Goal: Task Accomplishment & Management: Manage account settings

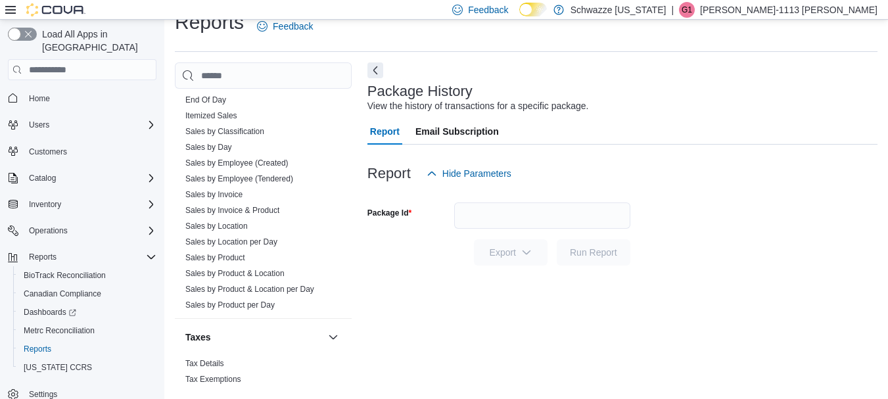
scroll to position [920, 0]
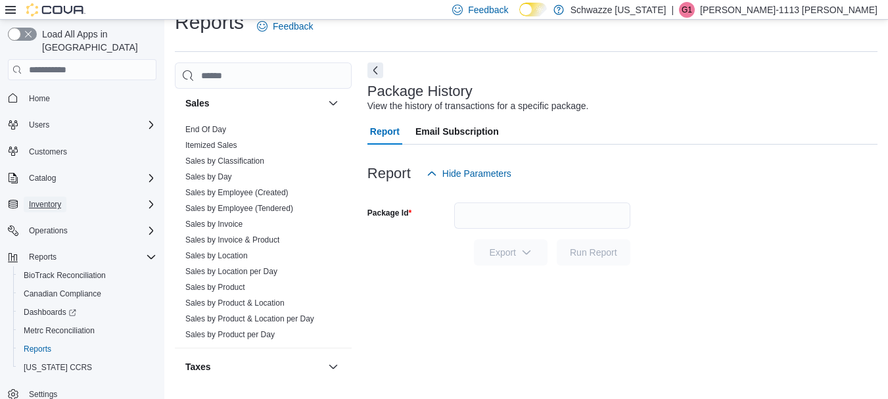
click at [56, 199] on span "Inventory" at bounding box center [45, 204] width 32 height 11
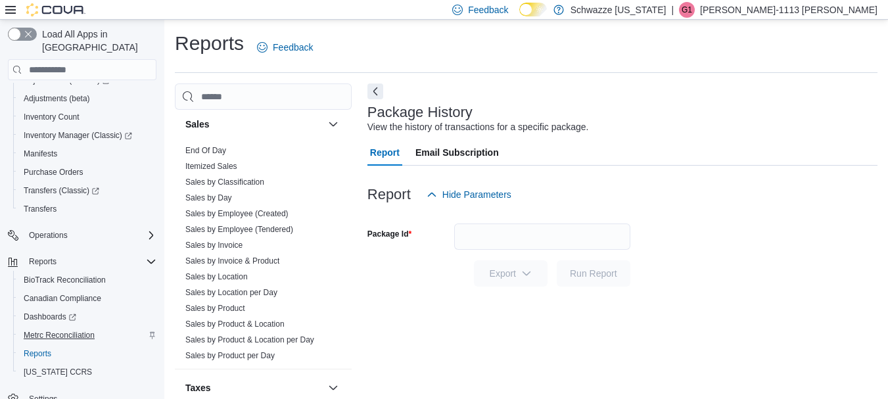
scroll to position [147, 0]
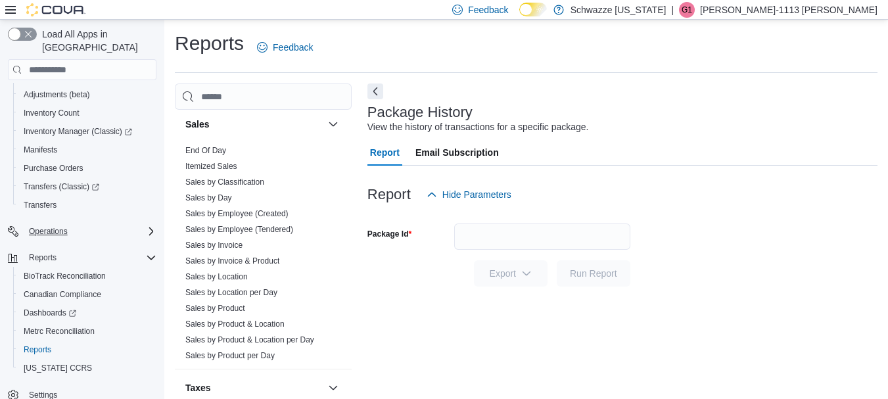
click at [81, 224] on div "Operations" at bounding box center [90, 232] width 133 height 16
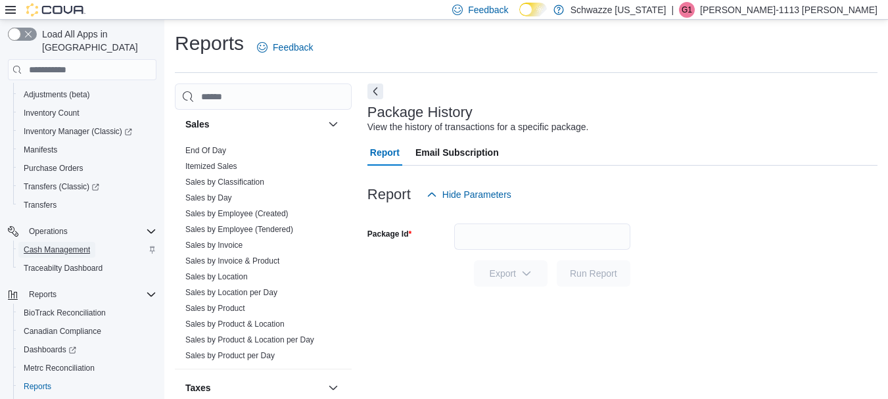
click at [83, 245] on span "Cash Management" at bounding box center [57, 250] width 66 height 11
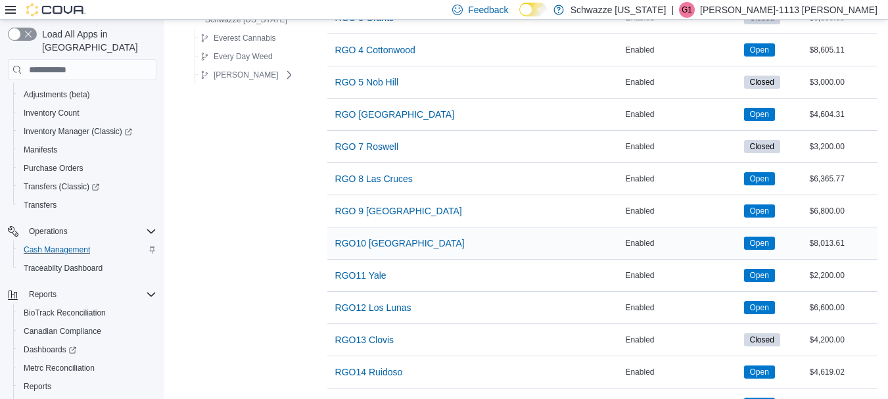
scroll to position [752, 0]
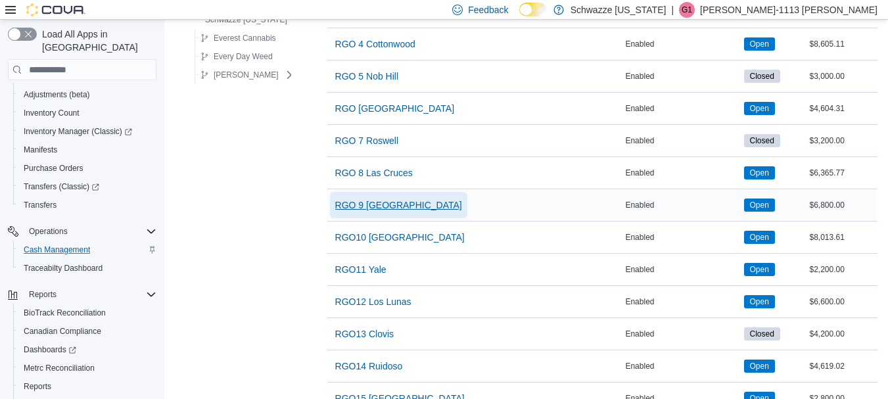
click at [387, 207] on span "RGO 9 [GEOGRAPHIC_DATA]" at bounding box center [398, 205] width 127 height 13
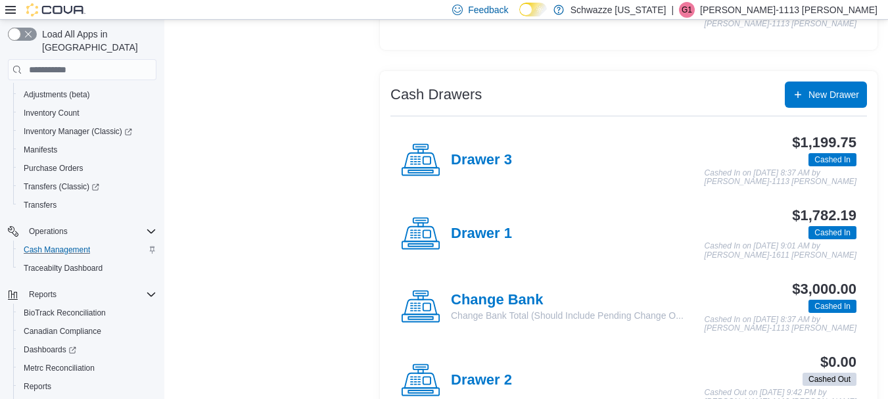
scroll to position [318, 0]
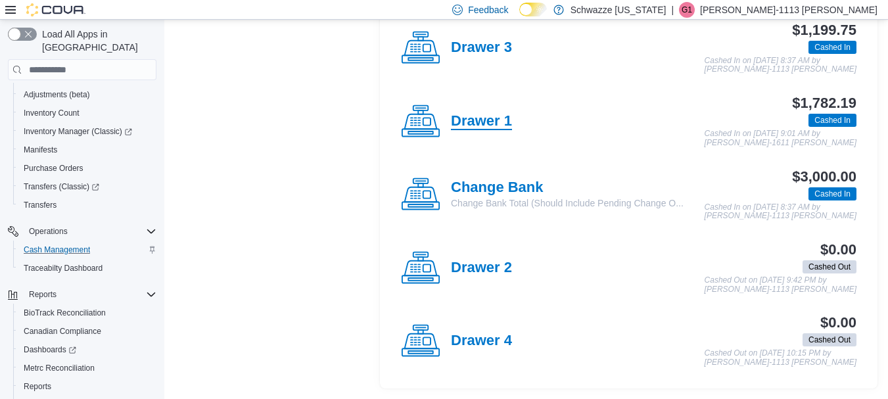
click at [508, 118] on h4 "Drawer 1" at bounding box center [481, 121] width 61 height 17
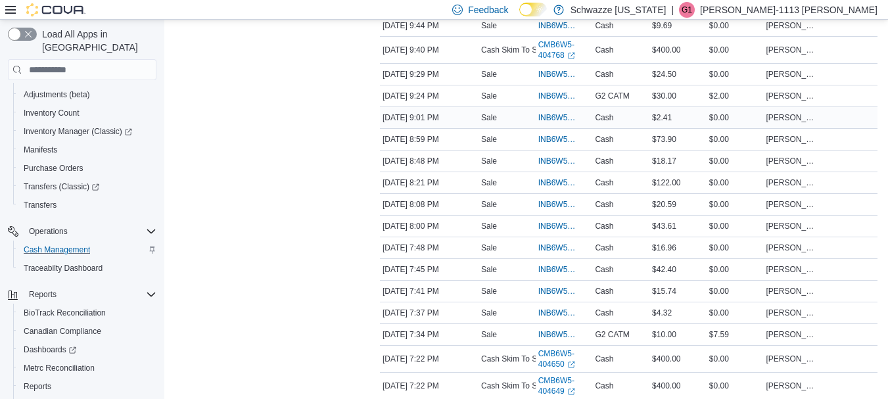
scroll to position [329, 0]
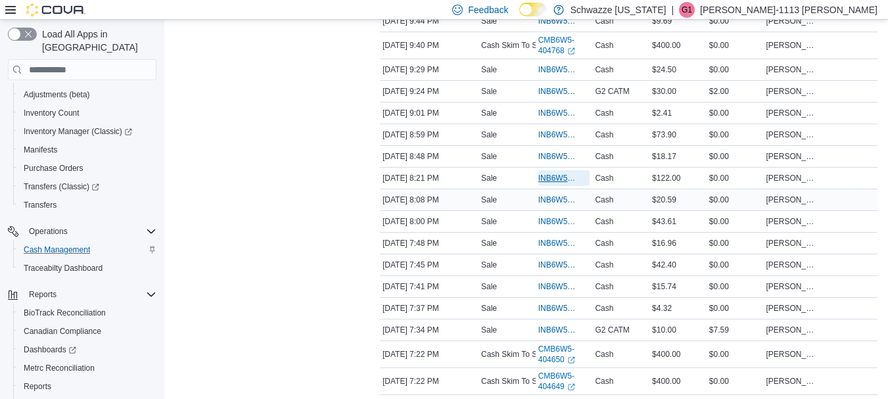
drag, startPoint x: 550, startPoint y: 172, endPoint x: 563, endPoint y: 191, distance: 22.2
click at [550, 172] on span "INB6W5-3603512" at bounding box center [564, 178] width 52 height 16
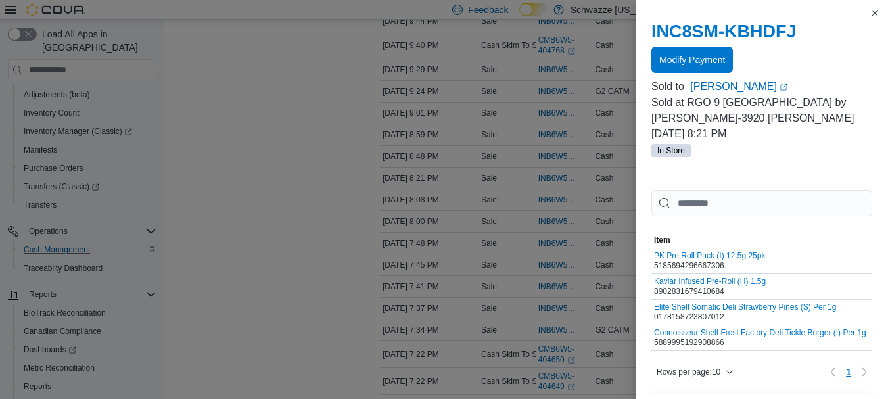
click at [711, 47] on div "Modify Payment" at bounding box center [761, 60] width 221 height 26
click at [717, 56] on span "Modify Payment" at bounding box center [692, 59] width 66 height 13
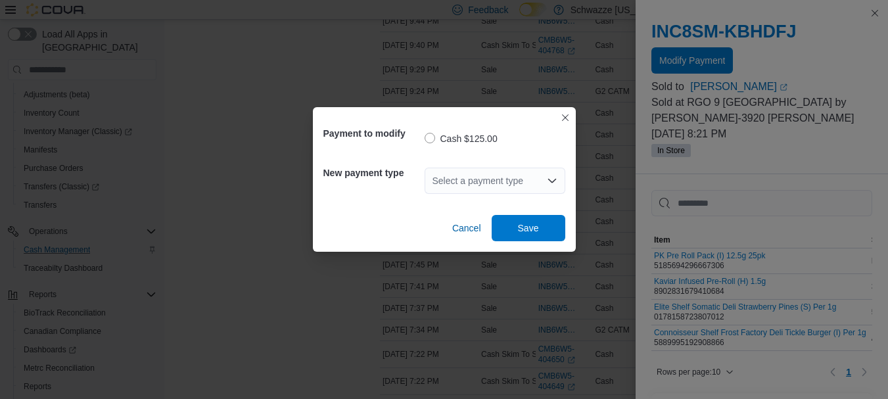
click at [509, 183] on div "Select a payment type" at bounding box center [495, 181] width 141 height 26
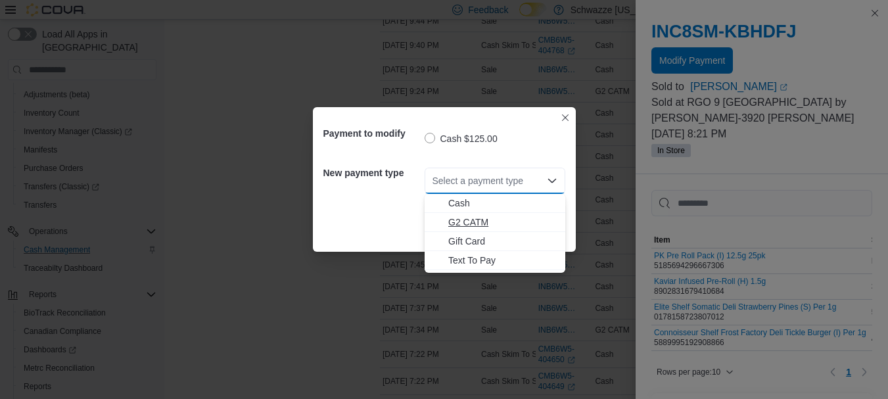
click at [475, 222] on span "G2 CATM" at bounding box center [502, 222] width 109 height 13
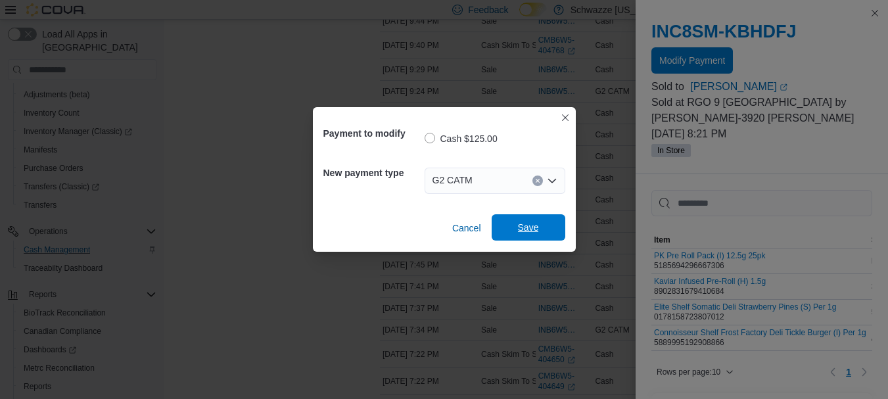
click at [519, 226] on span "Save" at bounding box center [528, 227] width 21 height 13
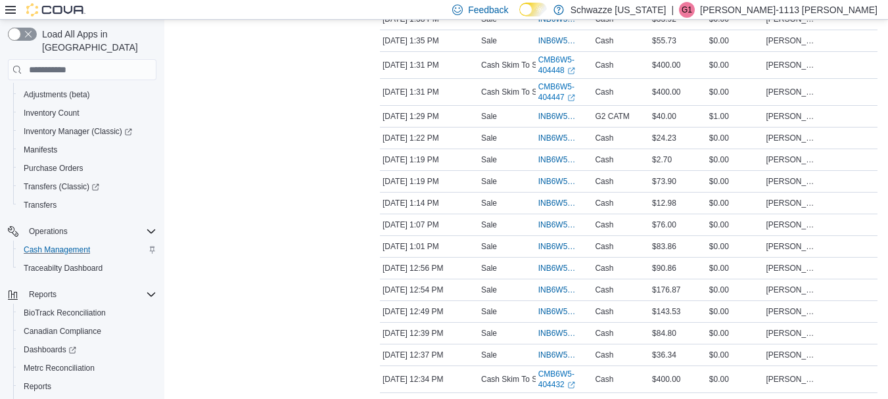
scroll to position [2204, 0]
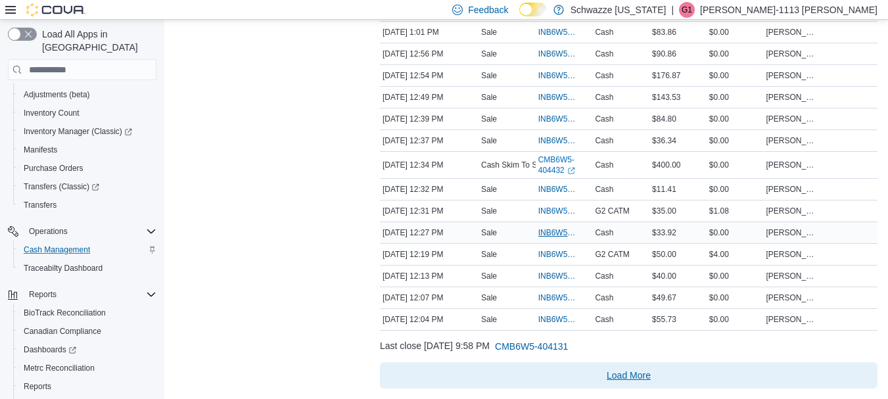
click at [621, 373] on span "Load More" at bounding box center [629, 375] width 44 height 13
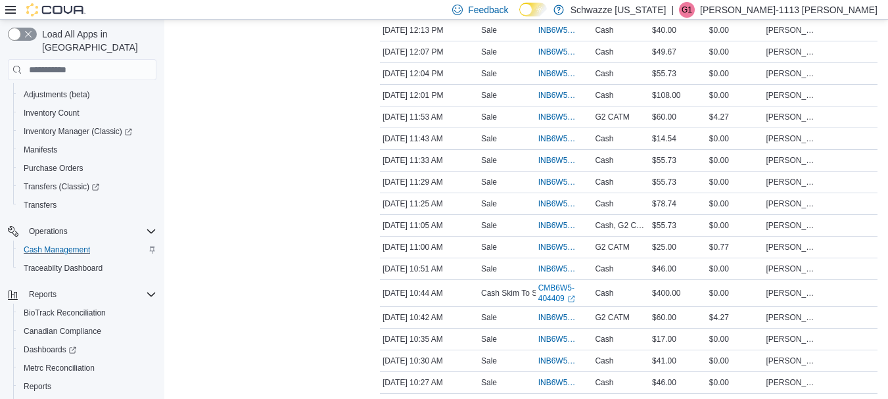
scroll to position [2335, 0]
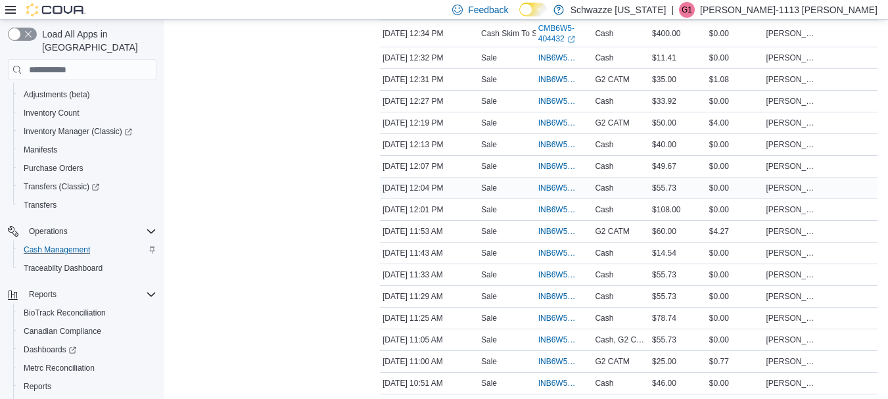
click at [550, 198] on div "INB6W5-3600611" at bounding box center [564, 187] width 57 height 21
click at [552, 210] on span "INB6W5-3600584" at bounding box center [557, 209] width 39 height 11
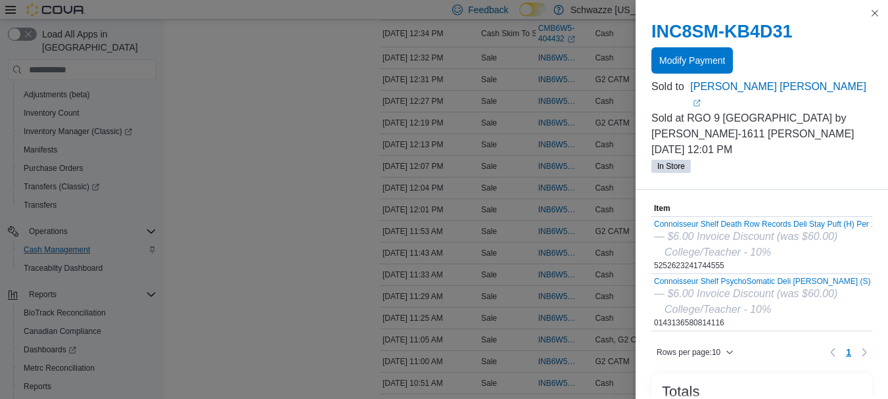
scroll to position [0, 0]
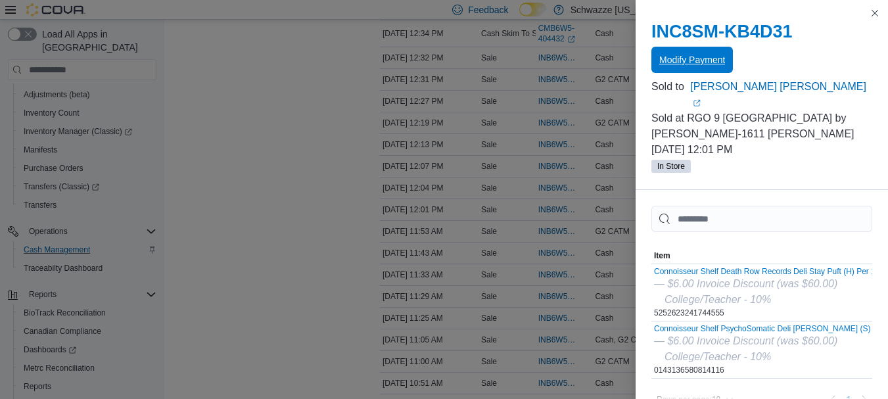
click at [698, 68] on span "Modify Payment" at bounding box center [692, 60] width 66 height 26
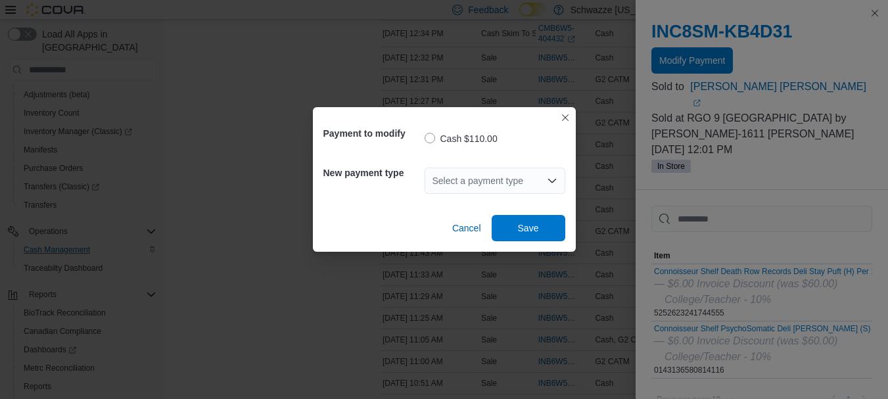
click at [518, 187] on div "Select a payment type" at bounding box center [495, 181] width 141 height 26
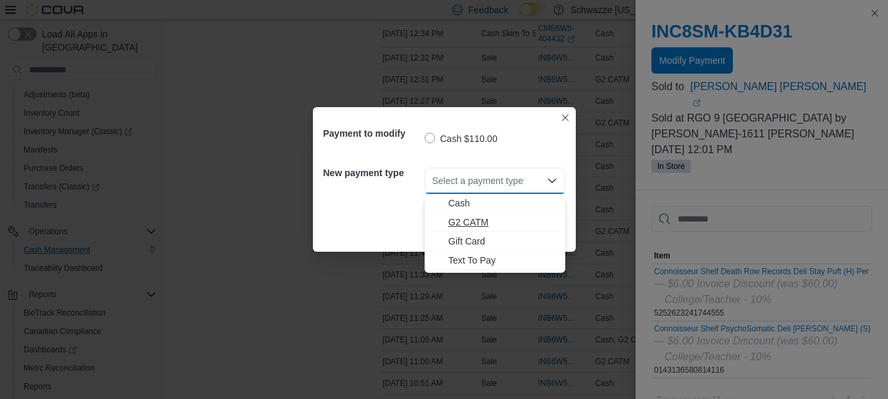
click at [473, 227] on span "G2 CATM" at bounding box center [502, 222] width 109 height 13
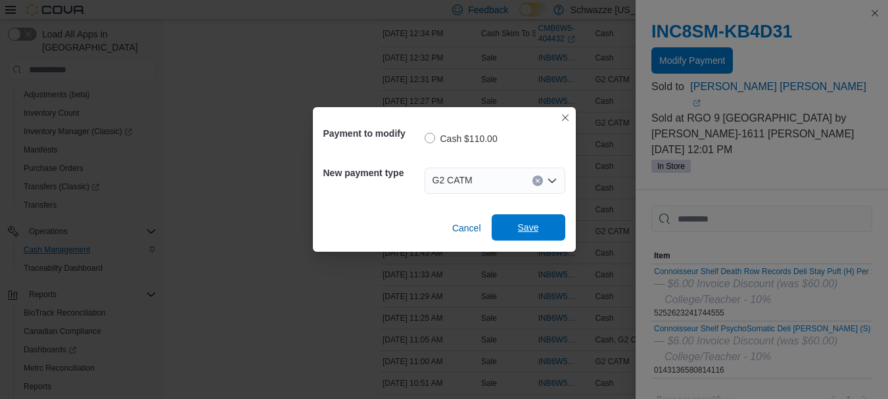
click at [503, 233] on span "Save" at bounding box center [529, 227] width 58 height 26
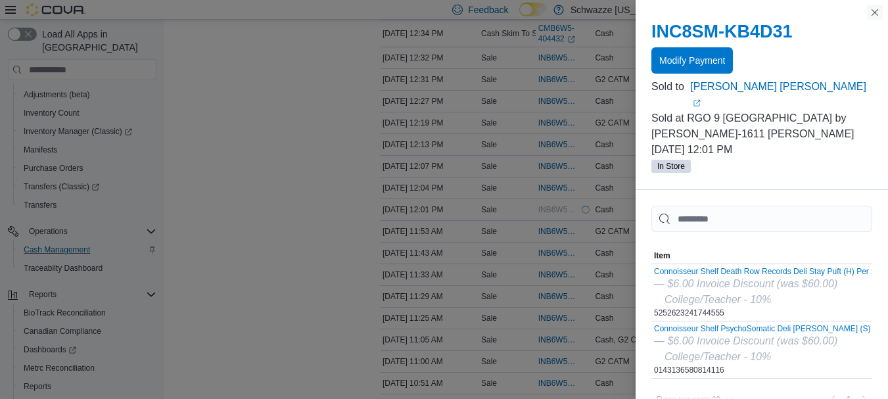
click at [874, 14] on button "Close this dialog" at bounding box center [875, 13] width 16 height 16
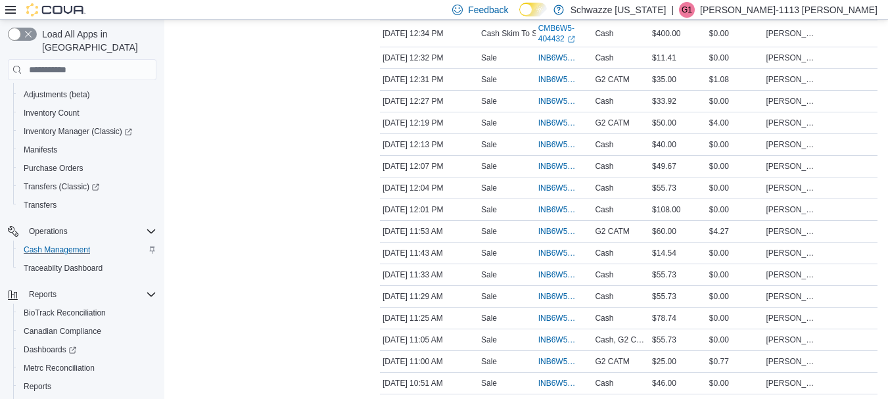
click at [824, 9] on p "[PERSON_NAME]-1113 [PERSON_NAME]" at bounding box center [788, 10] width 177 height 16
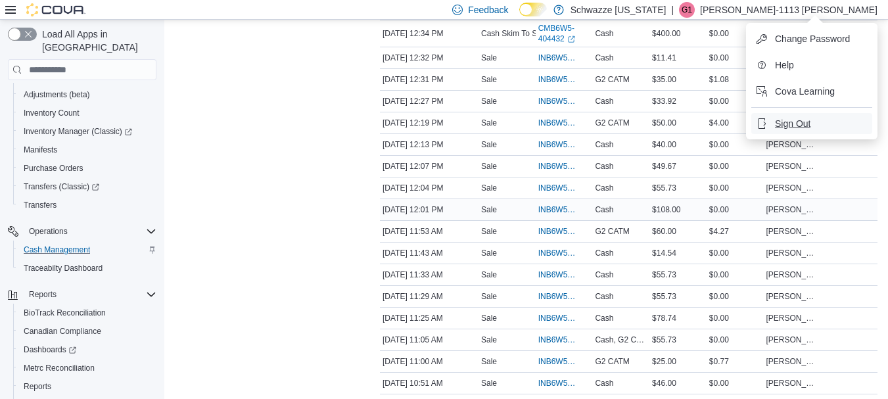
drag, startPoint x: 795, startPoint y: 124, endPoint x: 463, endPoint y: 87, distance: 334.0
click at [795, 124] on span "Sign Out" at bounding box center [792, 123] width 35 height 13
